Goal: Browse casually

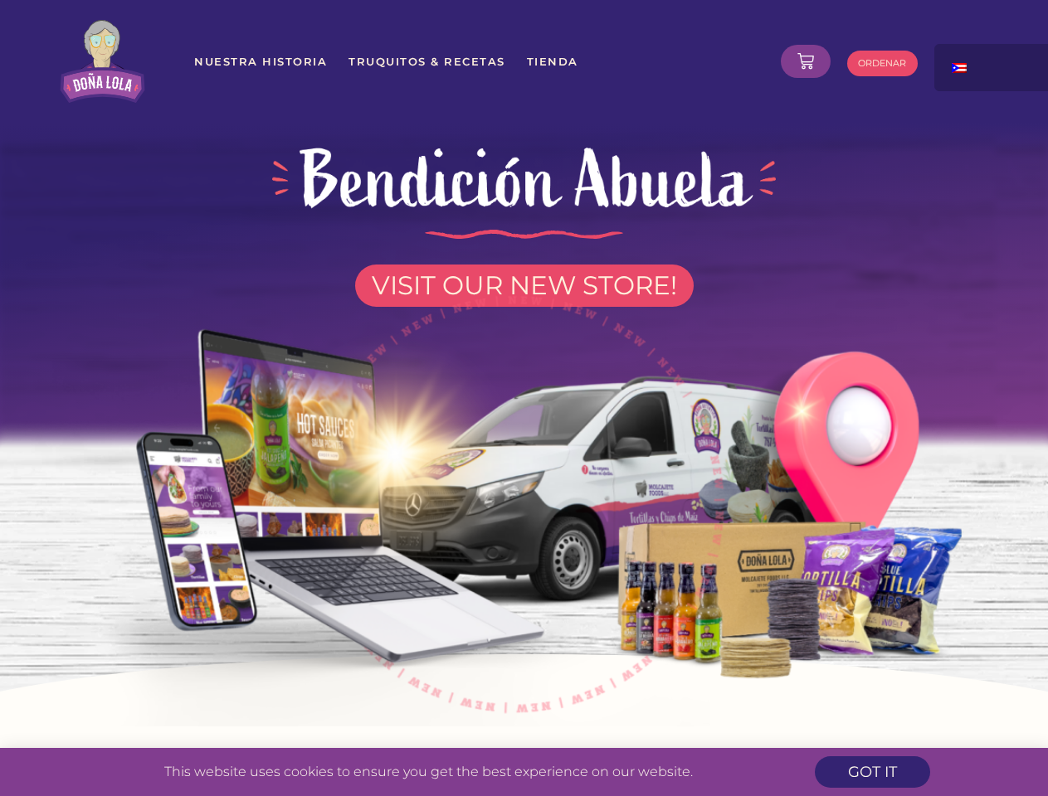
click at [523, 398] on img at bounding box center [523, 496] width 943 height 462
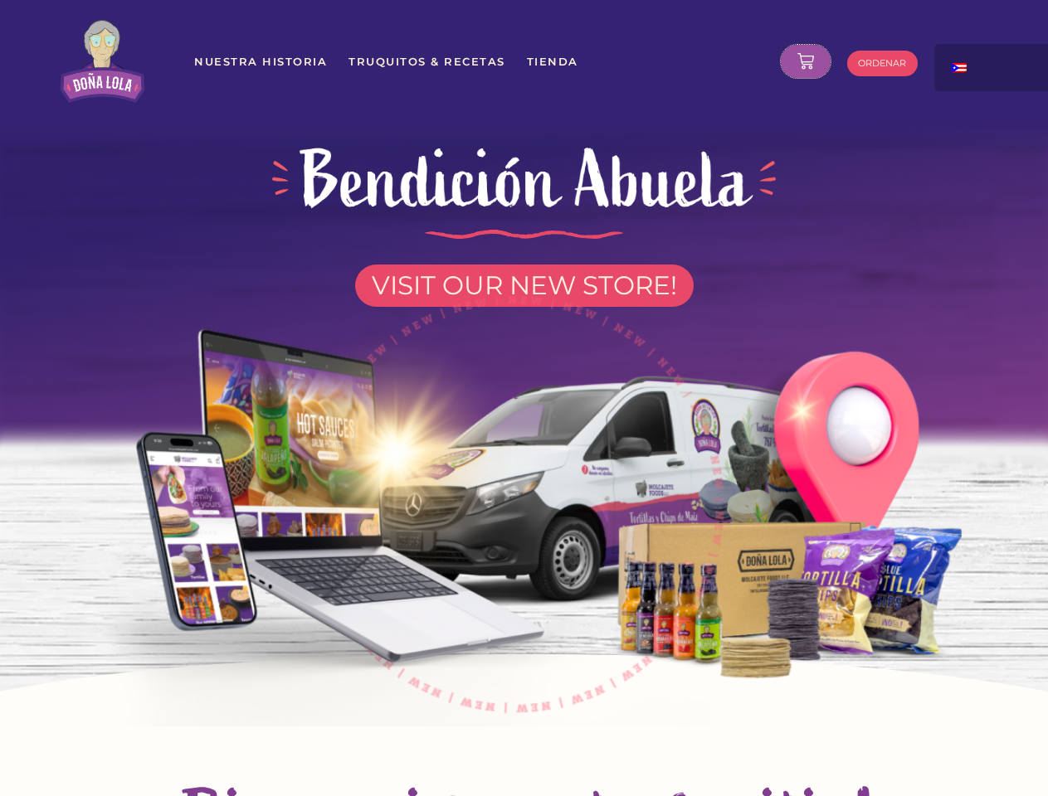
click at [806, 61] on icon at bounding box center [805, 61] width 17 height 17
click at [993, 67] on div at bounding box center [1017, 61] width 166 height 35
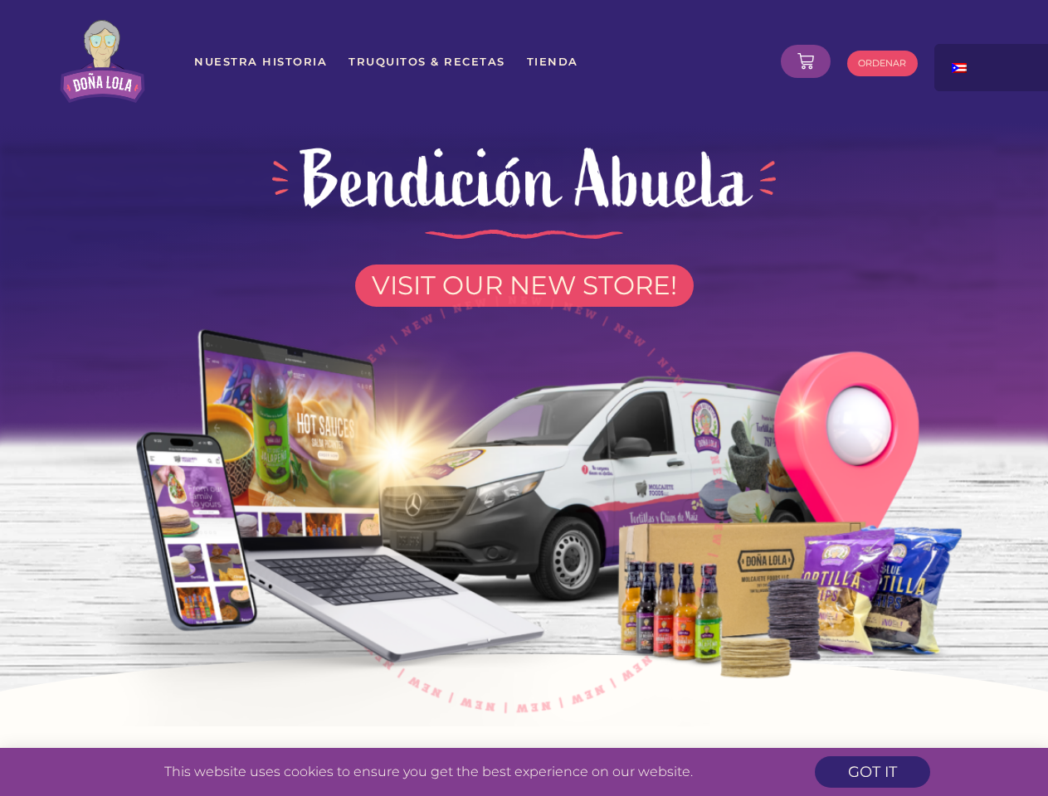
click at [523, 398] on img at bounding box center [523, 496] width 943 height 462
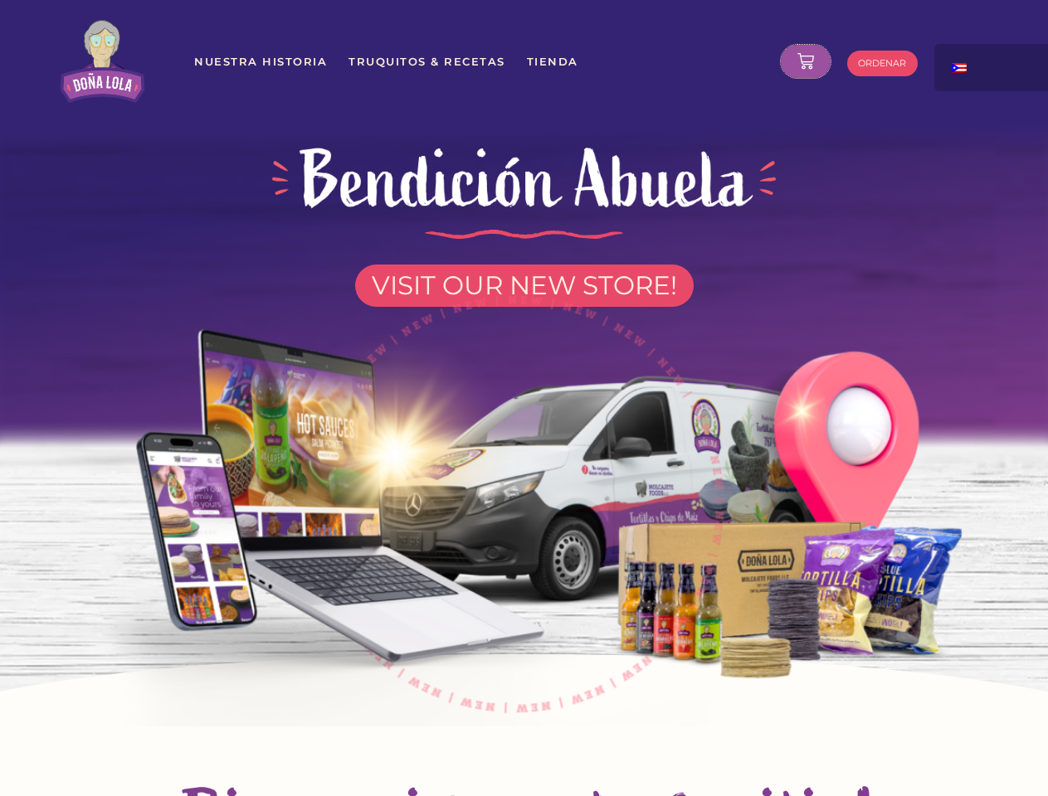
click at [806, 61] on icon at bounding box center [805, 61] width 17 height 17
click at [993, 67] on div at bounding box center [1017, 61] width 166 height 35
